Goal: Information Seeking & Learning: Learn about a topic

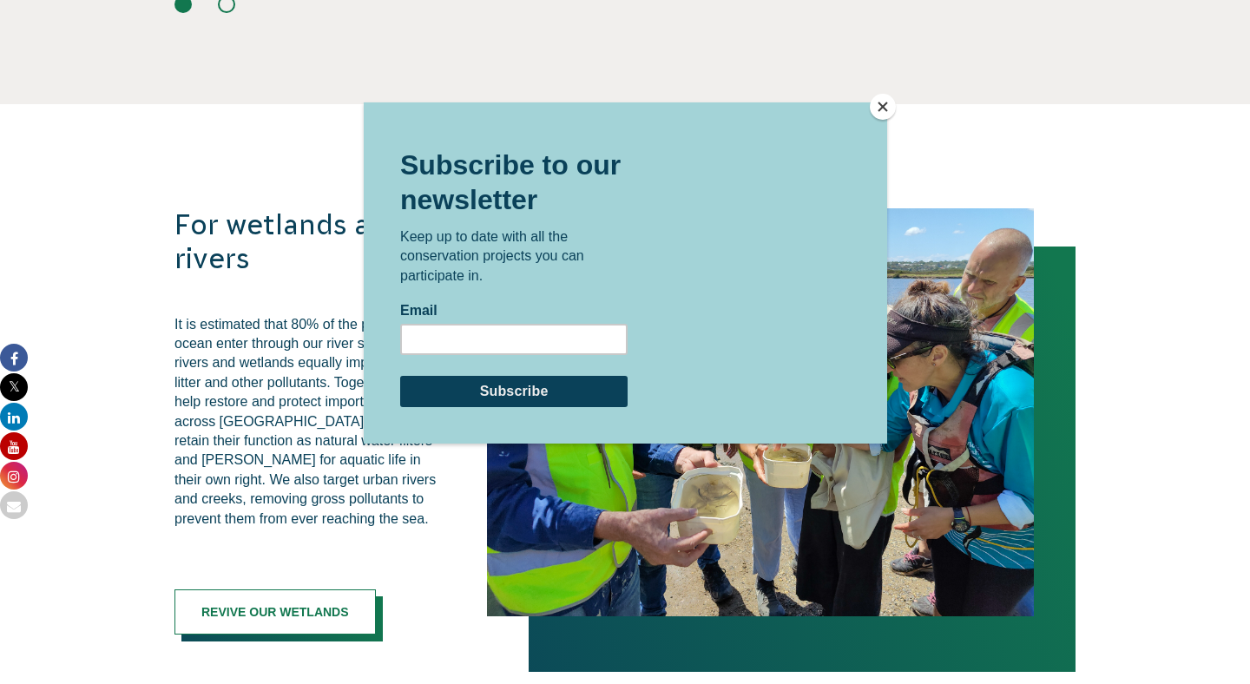
scroll to position [3234, 0]
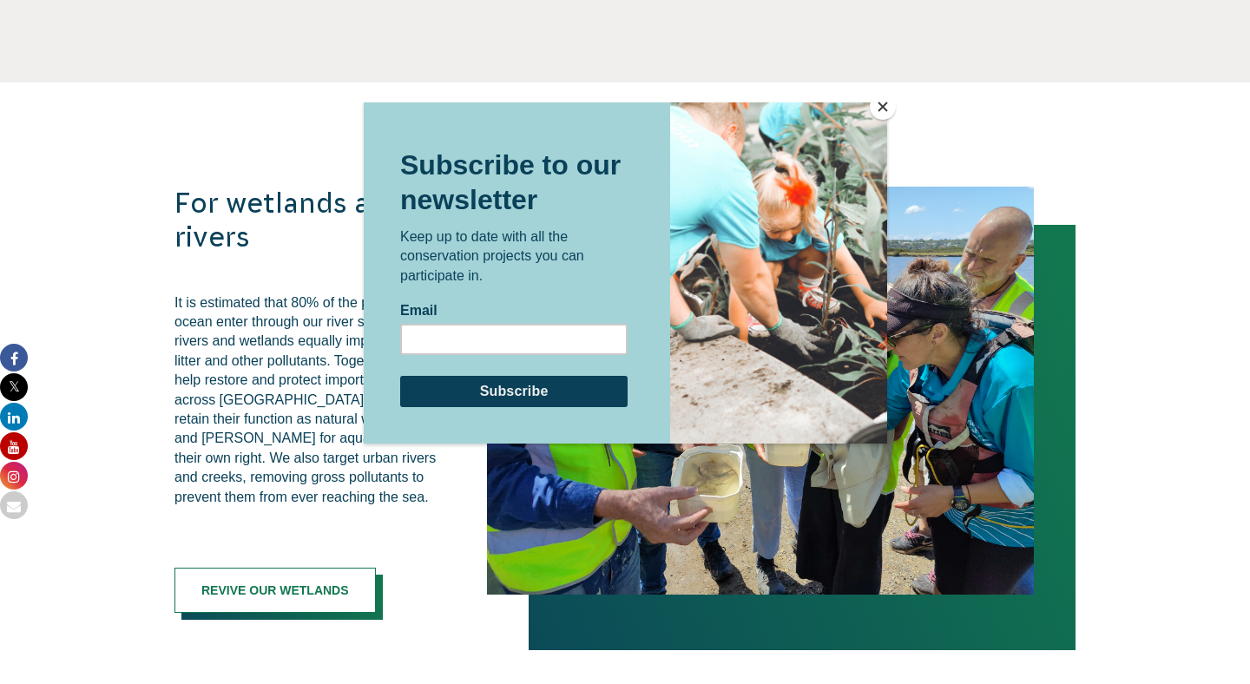
click at [181, 297] on div at bounding box center [625, 342] width 1250 height 684
click at [891, 102] on button "Close" at bounding box center [883, 107] width 26 height 26
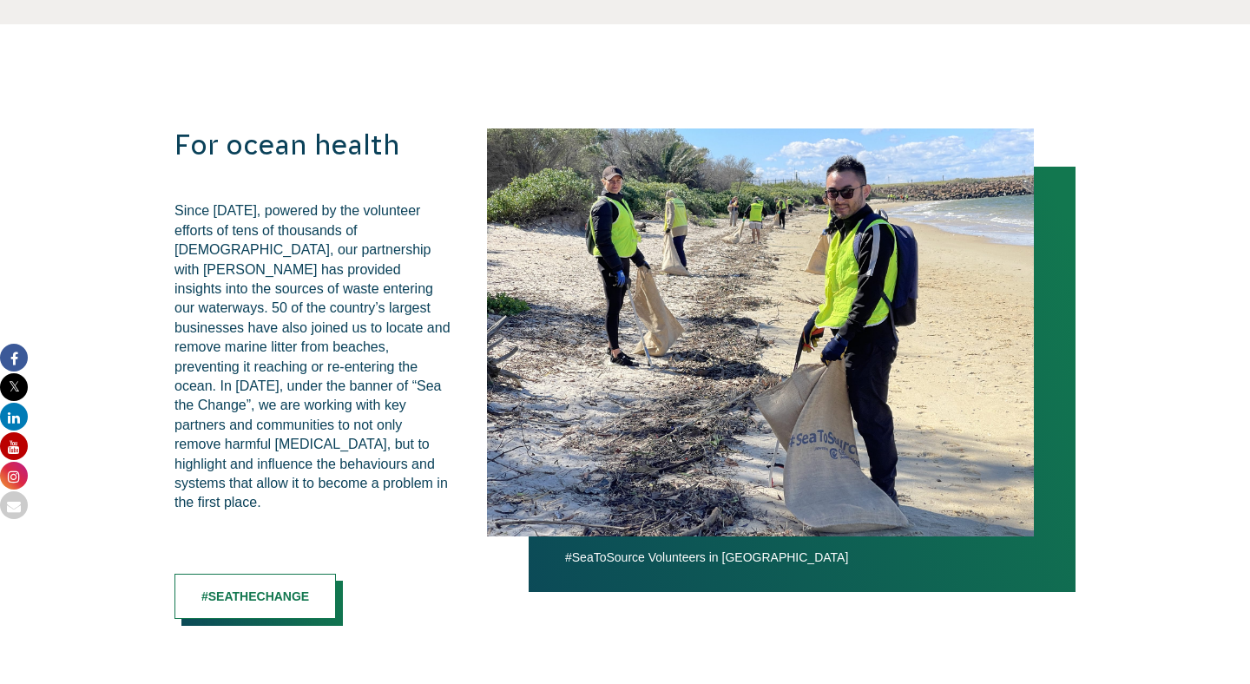
scroll to position [1902, 0]
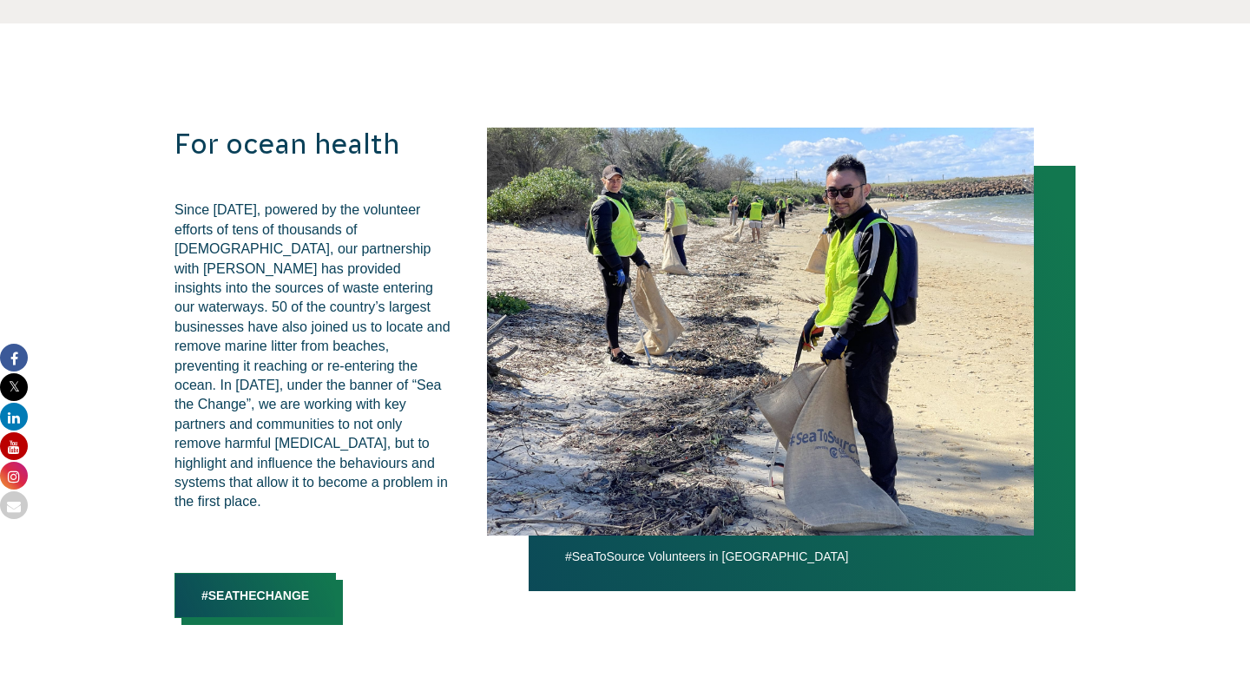
click at [260, 583] on link "#SeaTheChange" at bounding box center [254, 595] width 161 height 45
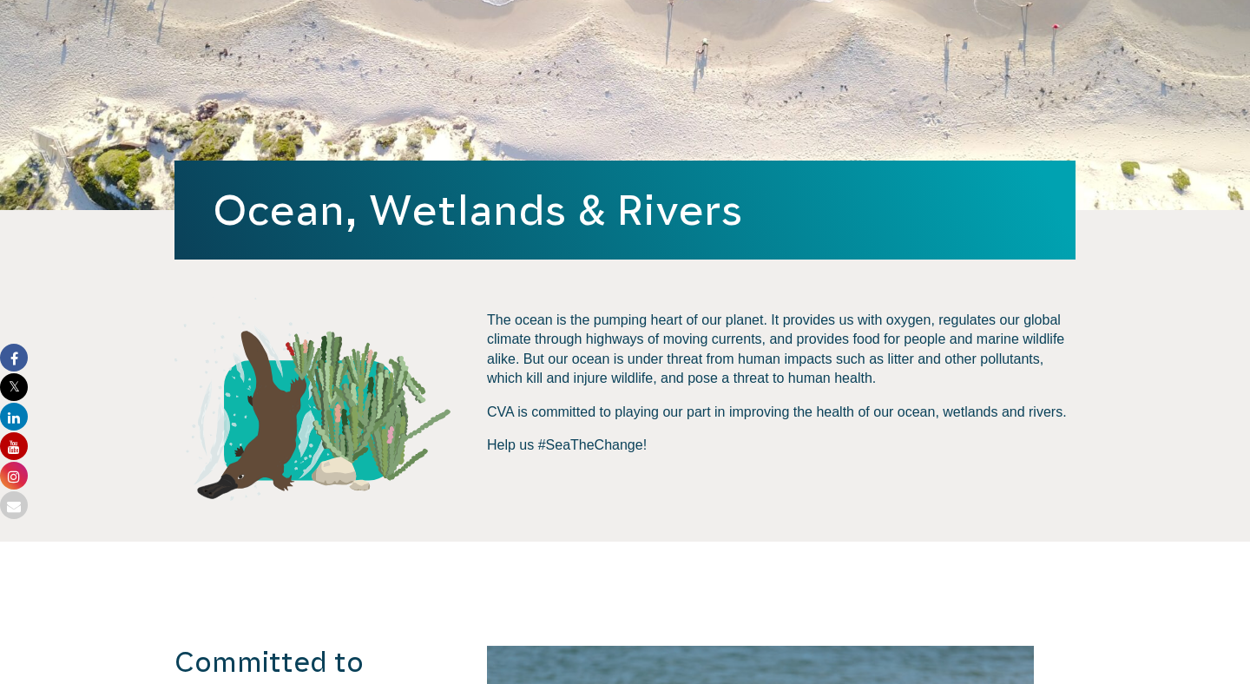
scroll to position [368, 0]
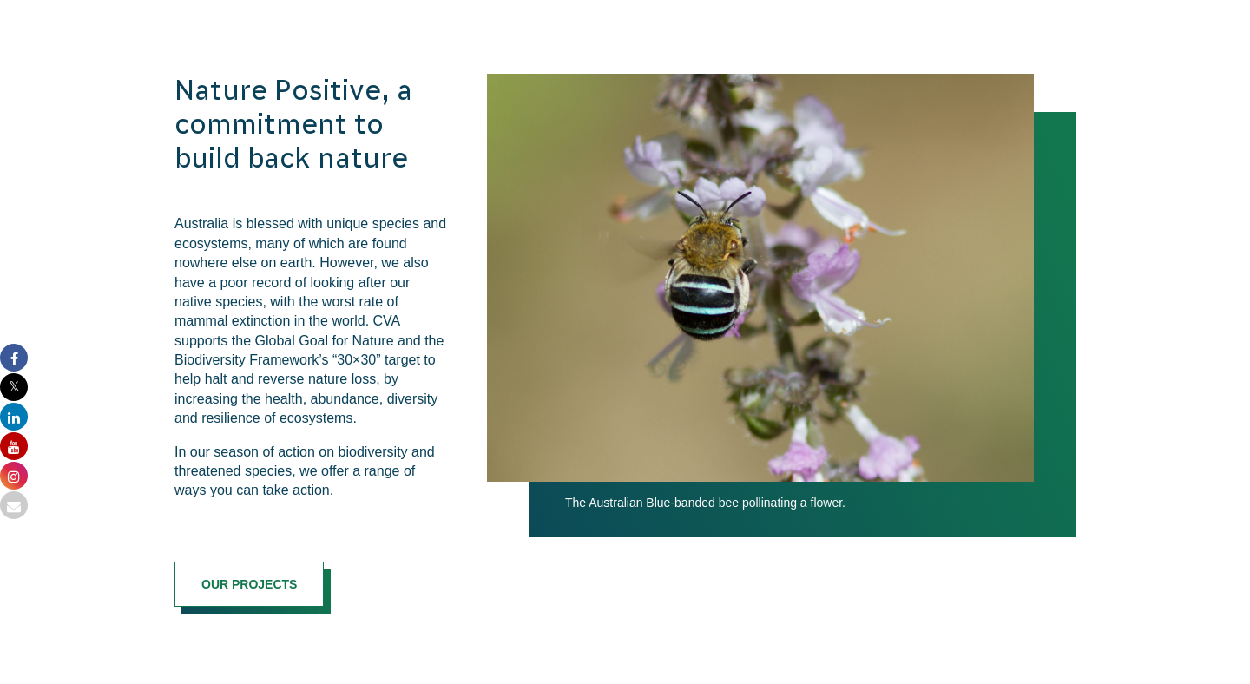
scroll to position [1009, 0]
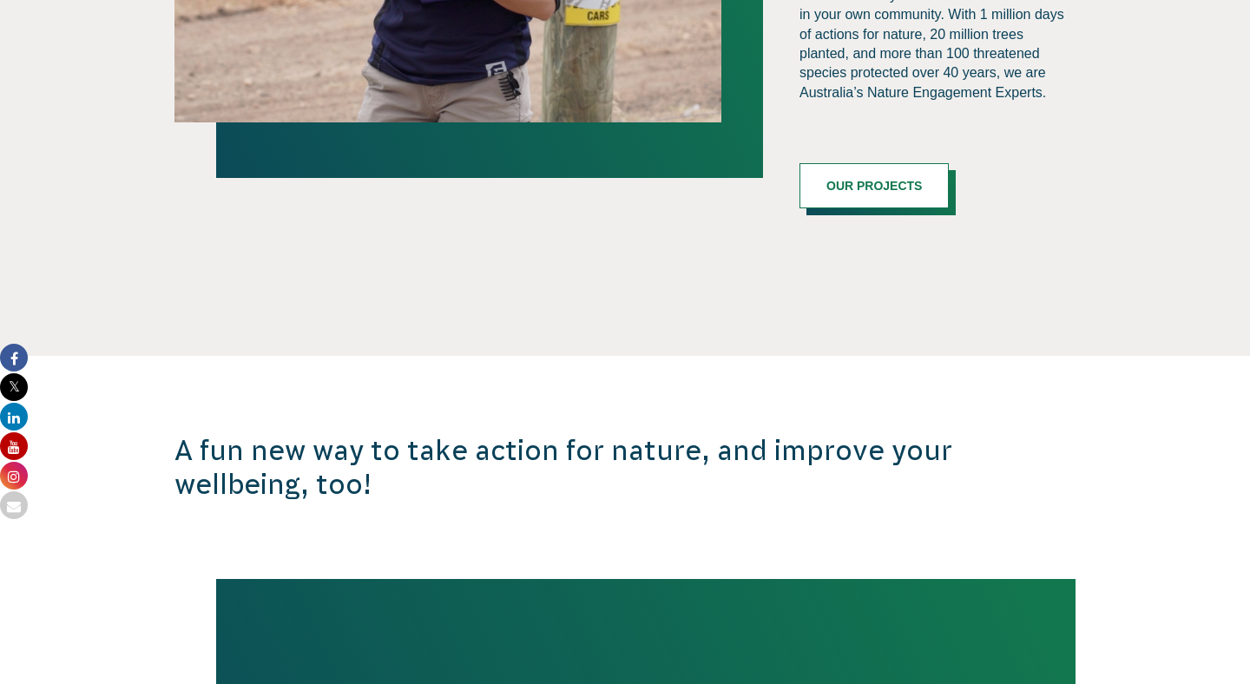
scroll to position [1584, 0]
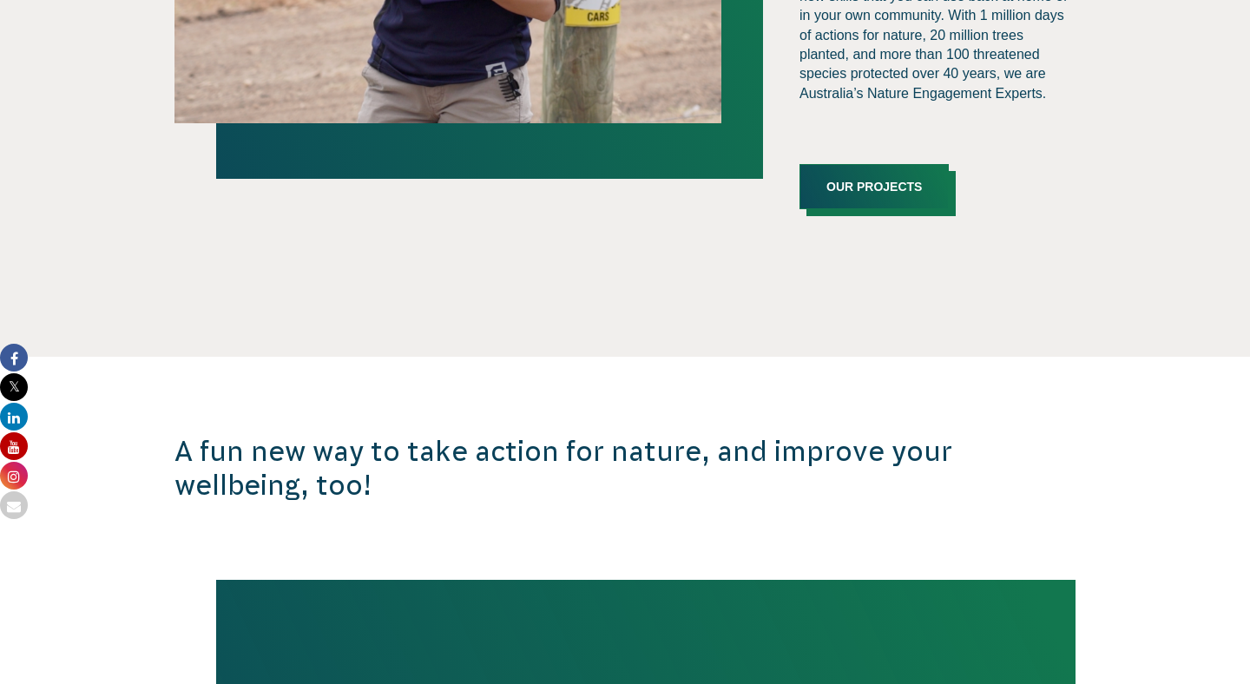
click at [917, 164] on link "Our Projects" at bounding box center [873, 186] width 149 height 45
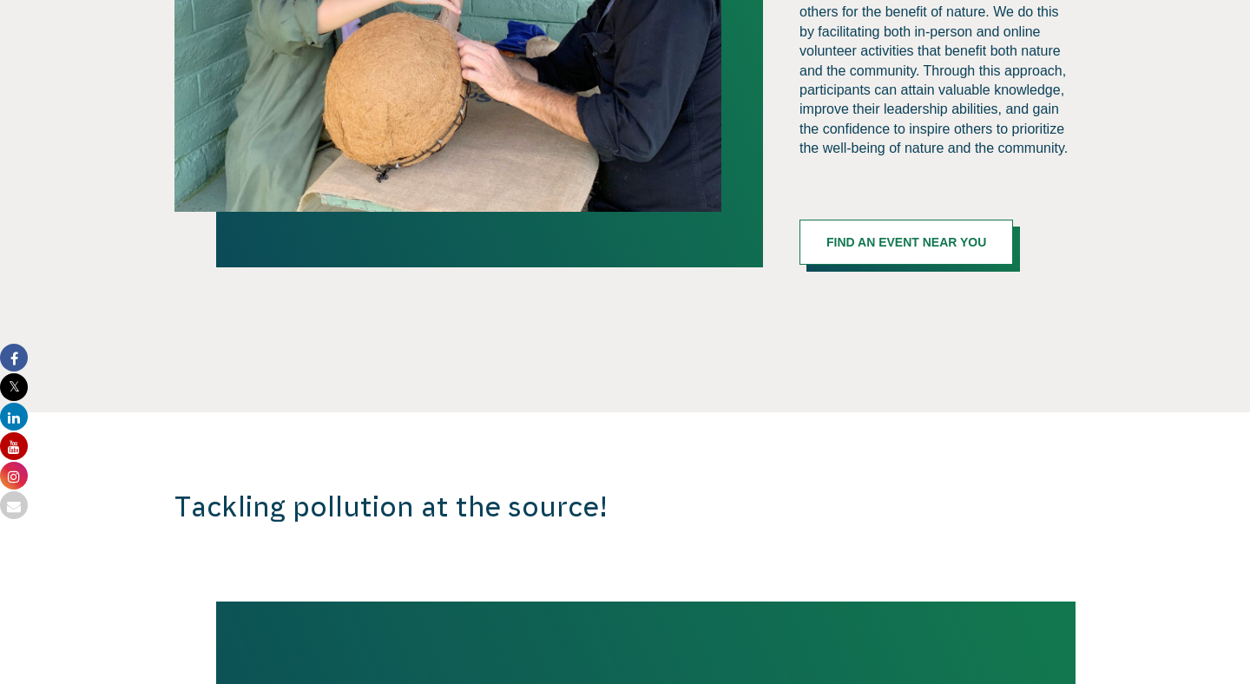
scroll to position [2992, 0]
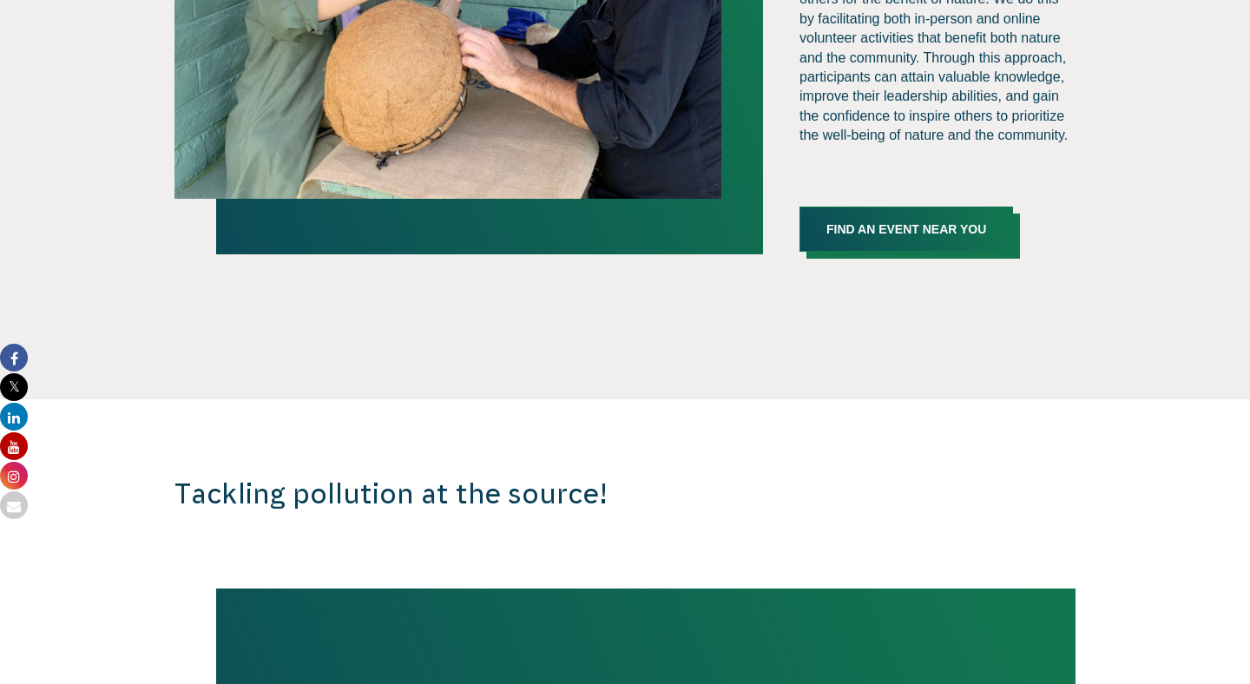
click at [933, 207] on link "Find an event near you" at bounding box center [906, 229] width 214 height 45
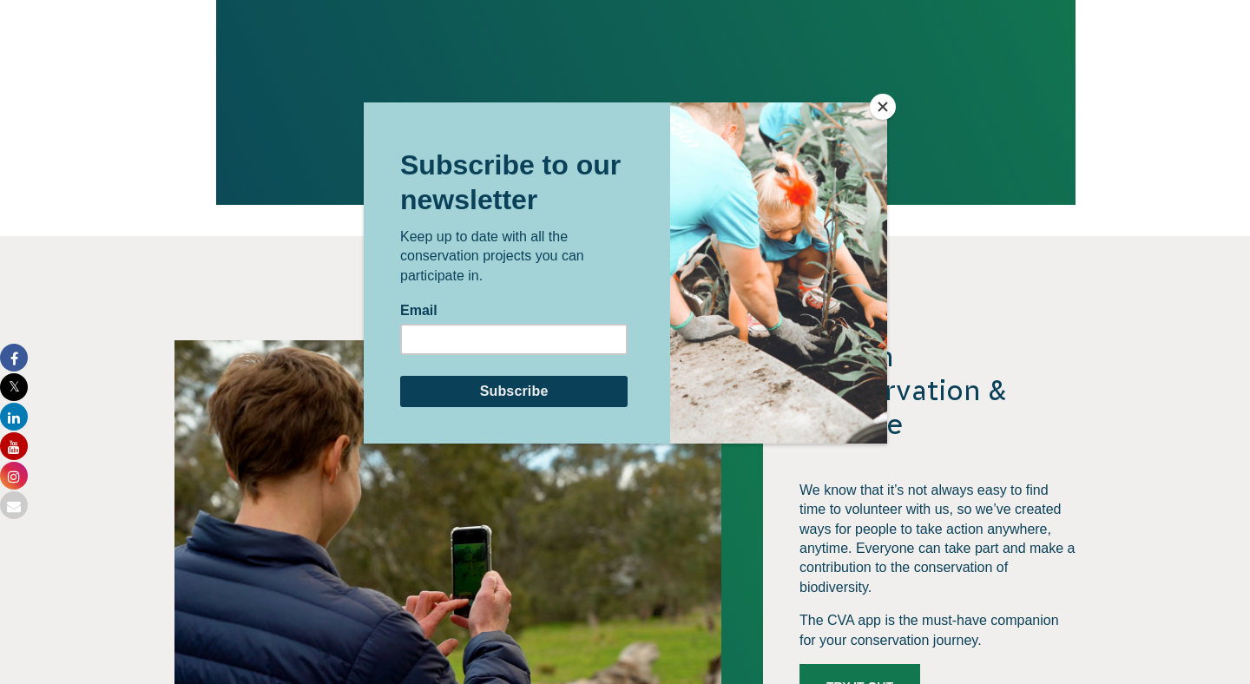
scroll to position [3877, 0]
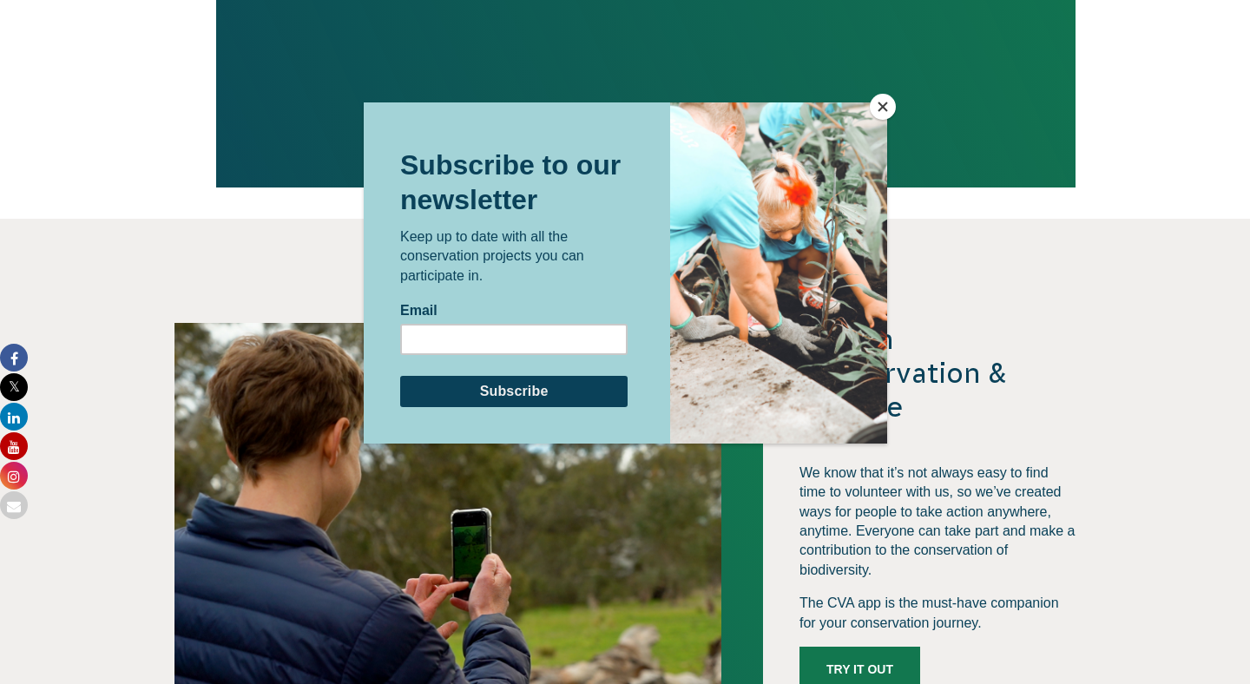
click at [886, 115] on button "Close" at bounding box center [883, 107] width 26 height 26
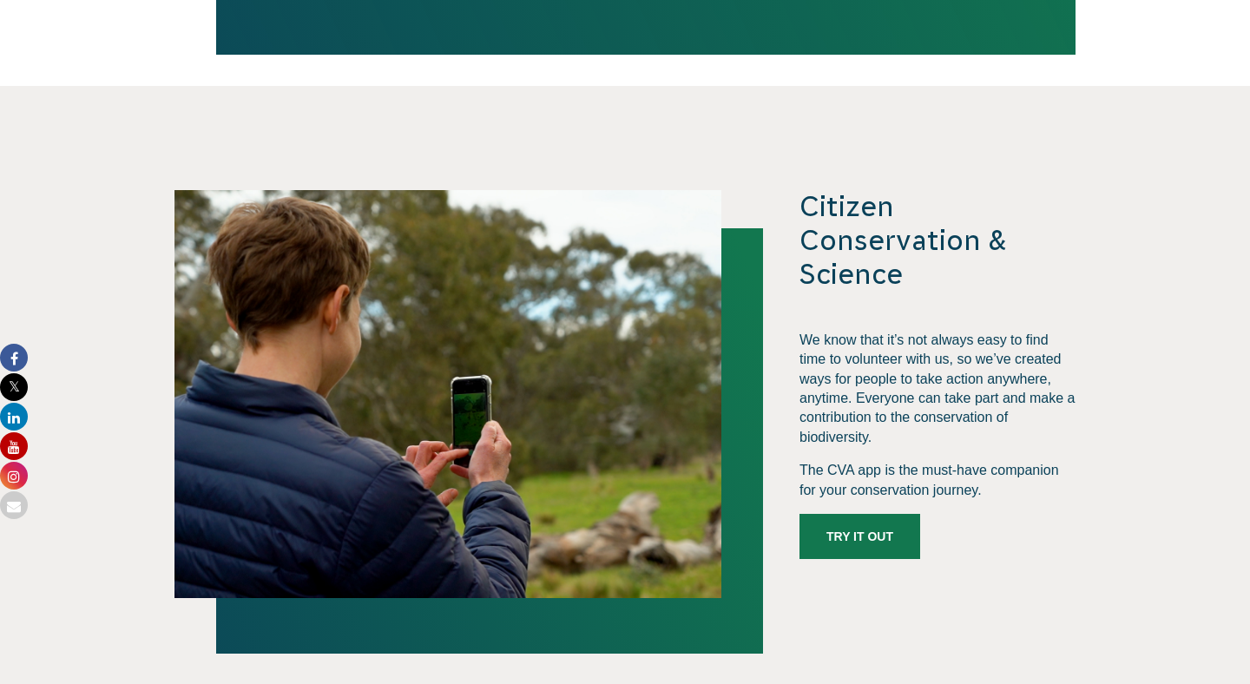
scroll to position [4065, 0]
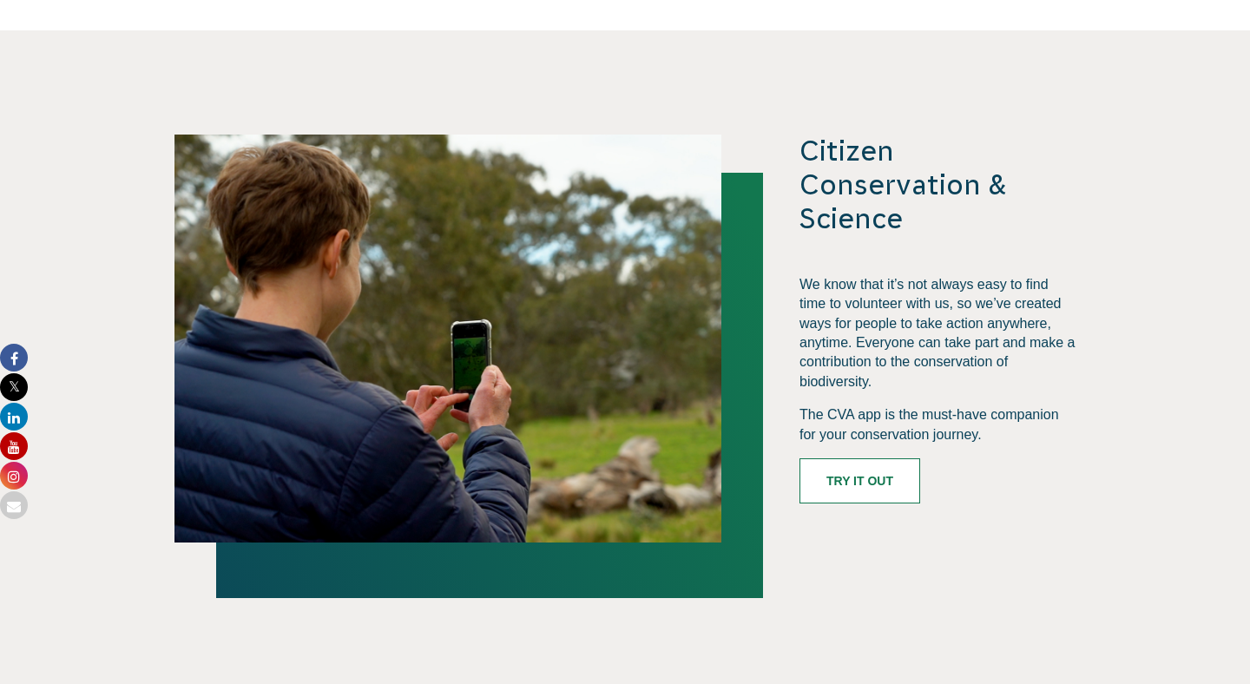
click at [899, 458] on link "Try it out" at bounding box center [859, 480] width 121 height 45
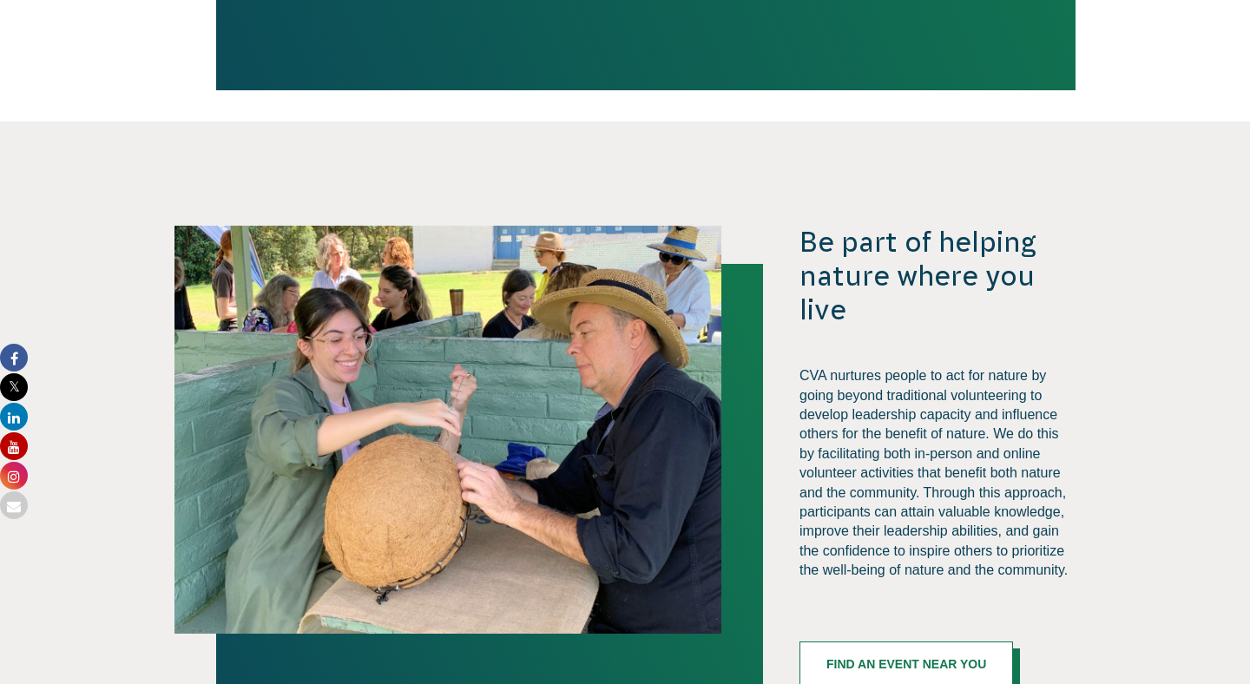
scroll to position [2595, 0]
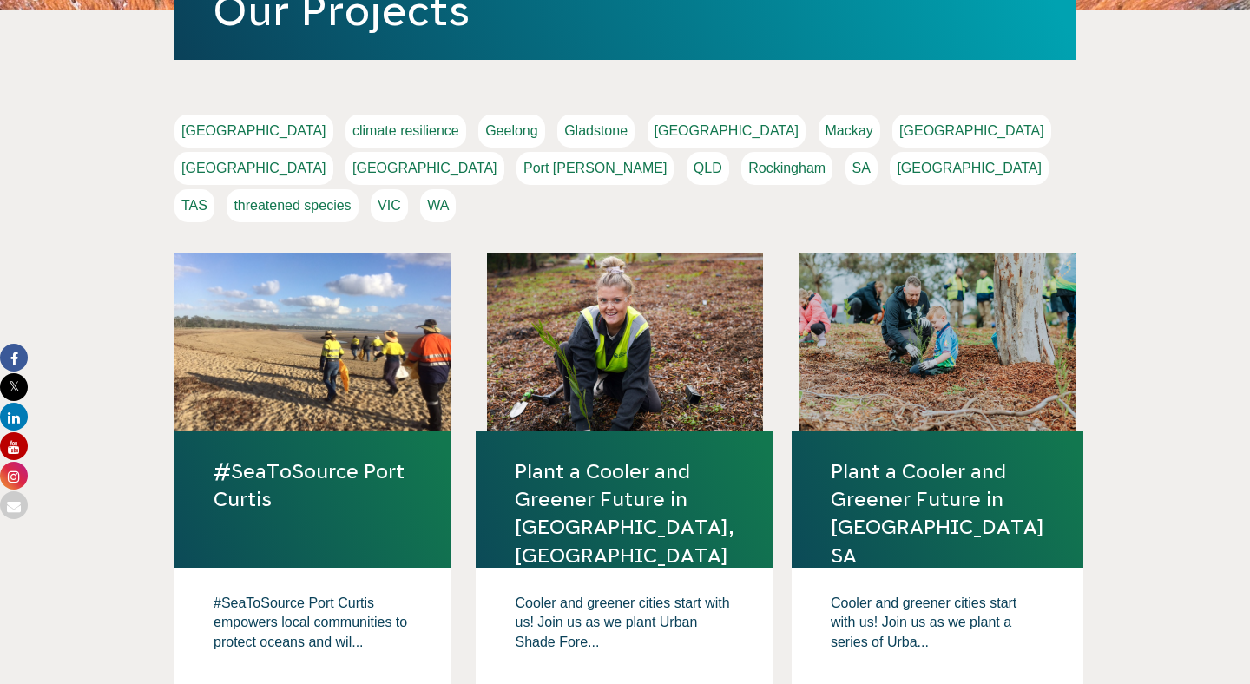
scroll to position [466, 0]
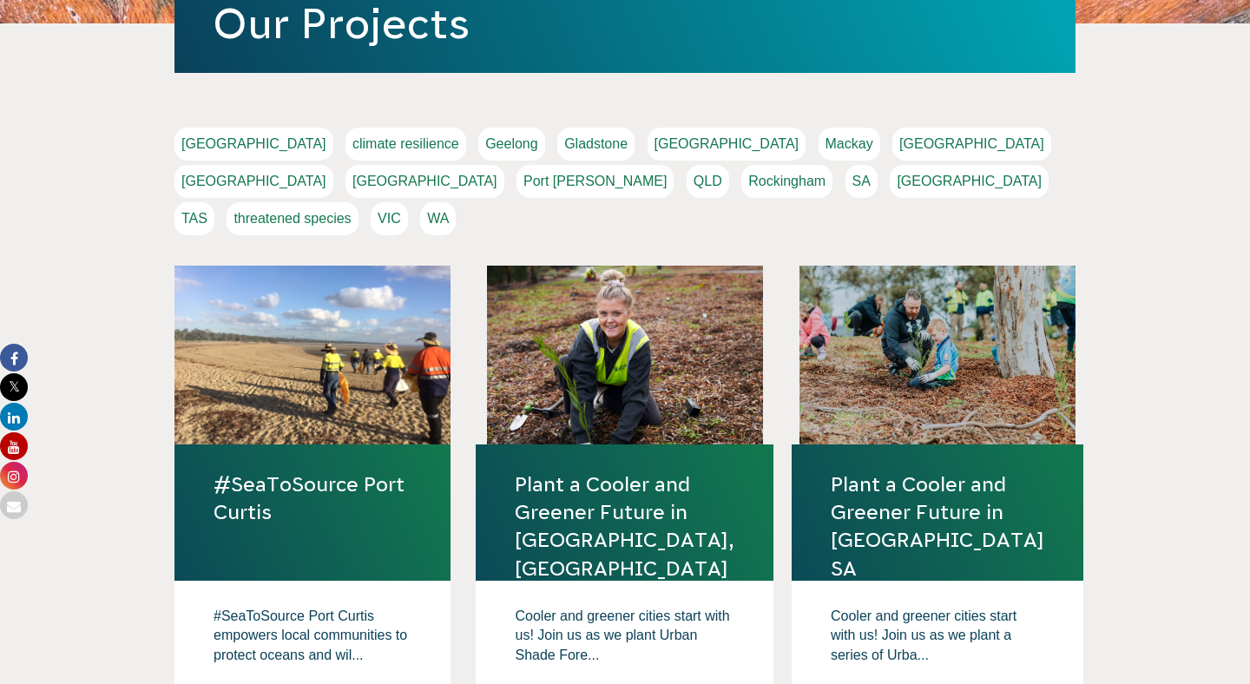
click at [892, 148] on link "Melbourne" at bounding box center [971, 144] width 159 height 33
click at [408, 202] on link "VIC" at bounding box center [389, 218] width 37 height 33
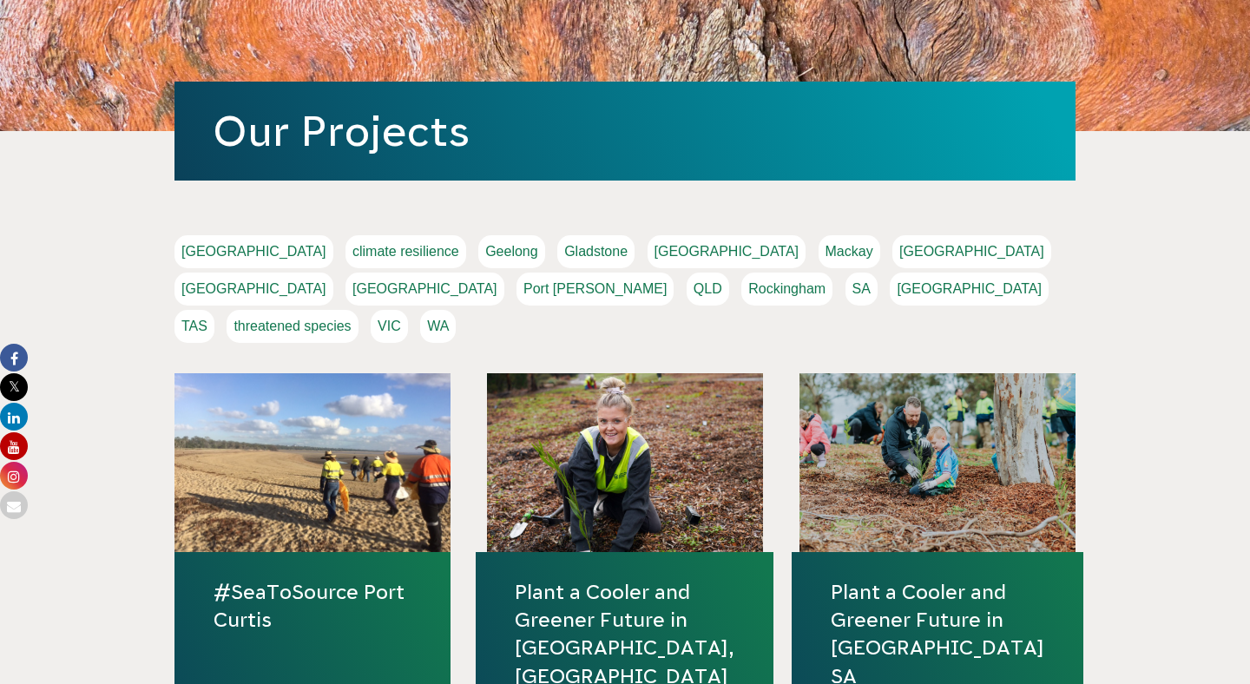
scroll to position [63, 0]
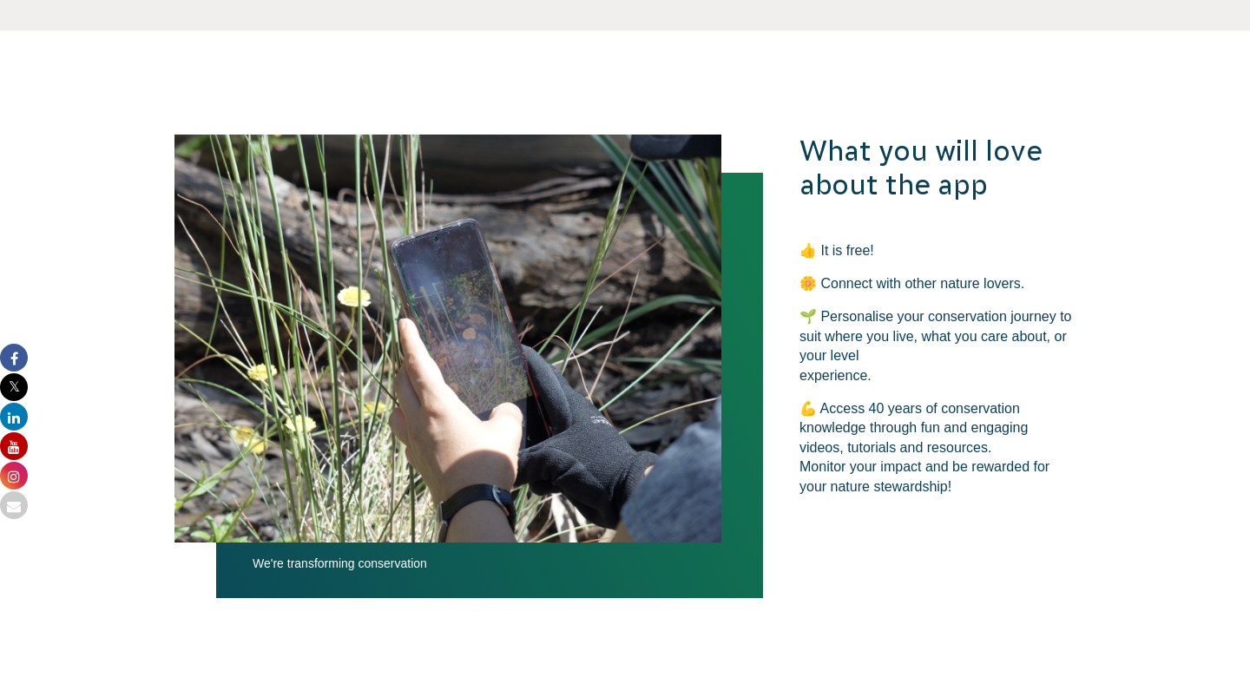
scroll to position [3612, 0]
